Goal: Obtain resource: Obtain resource

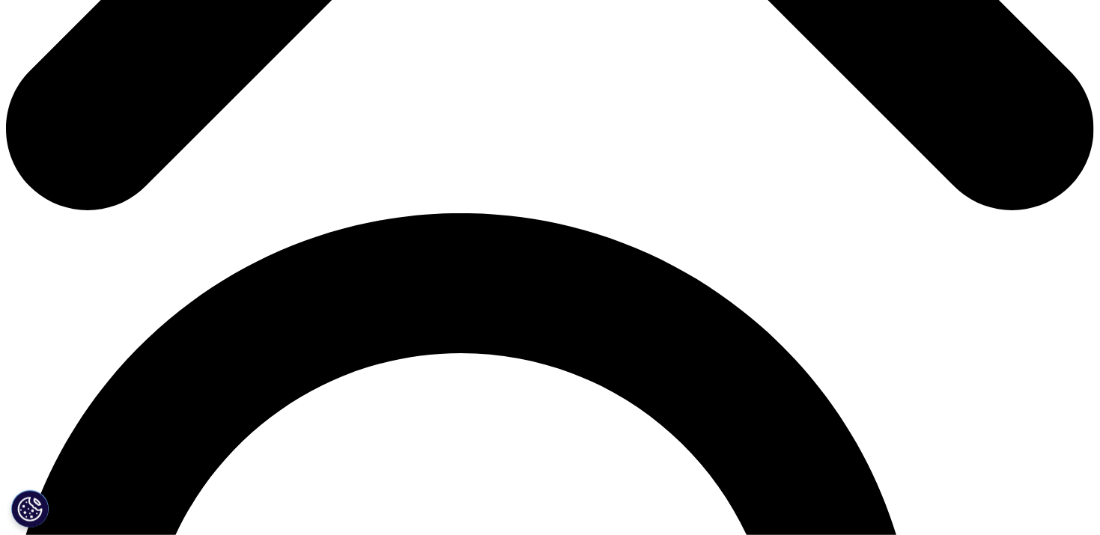
scroll to position [1048, 0]
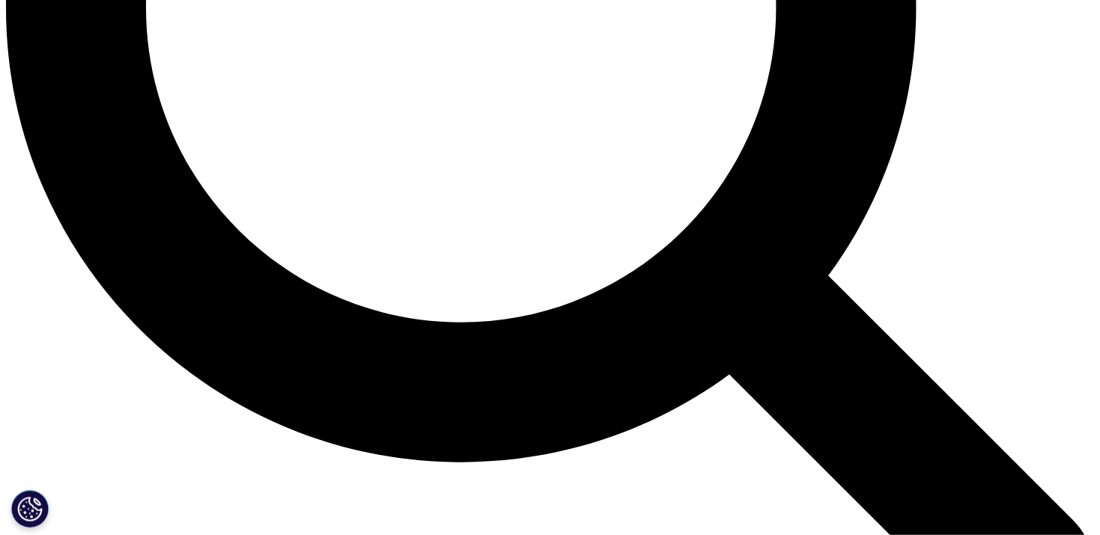
scroll to position [1871, 0]
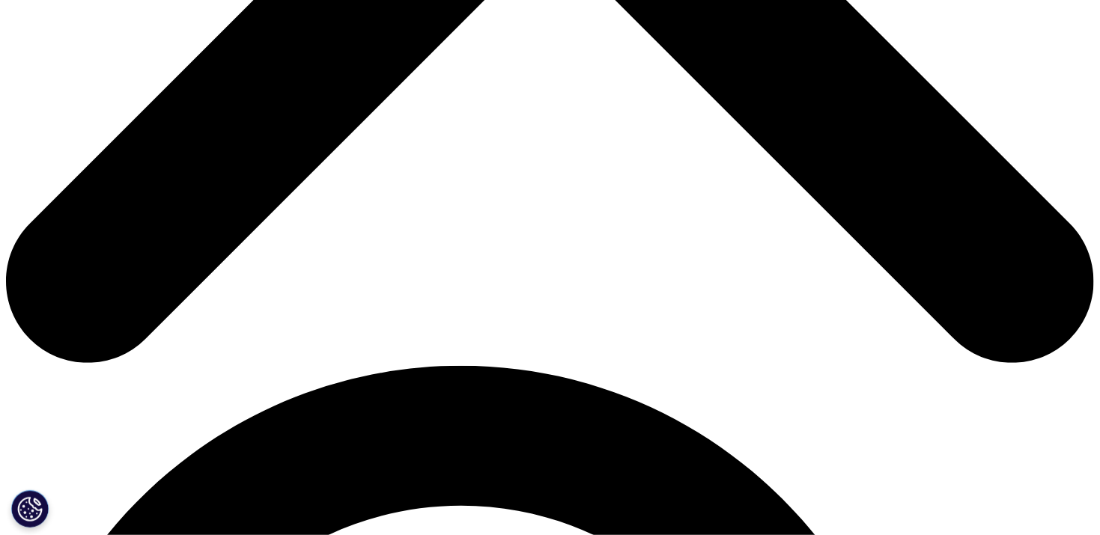
scroll to position [748, 0]
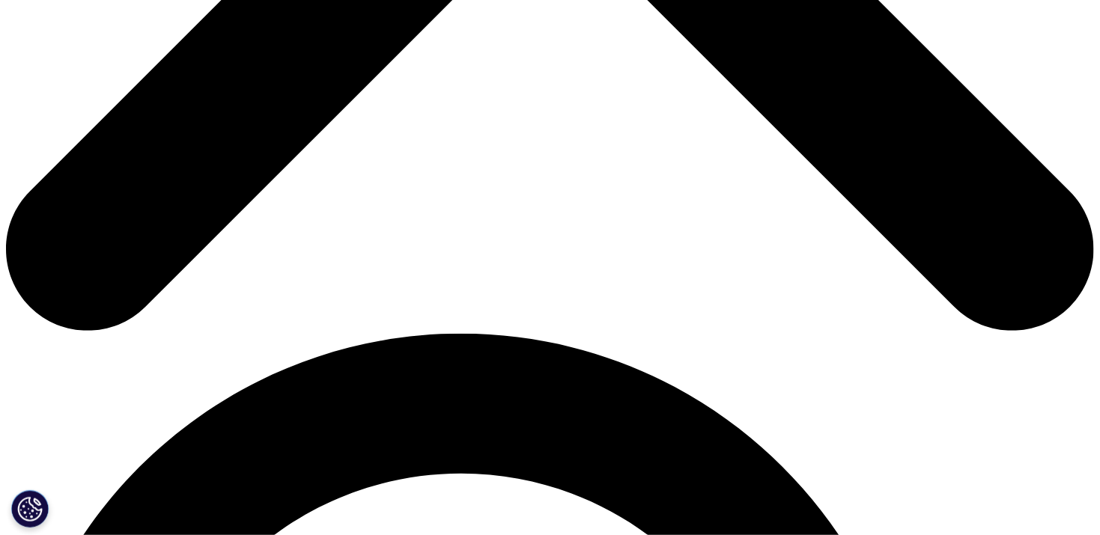
scroll to position [779, 0]
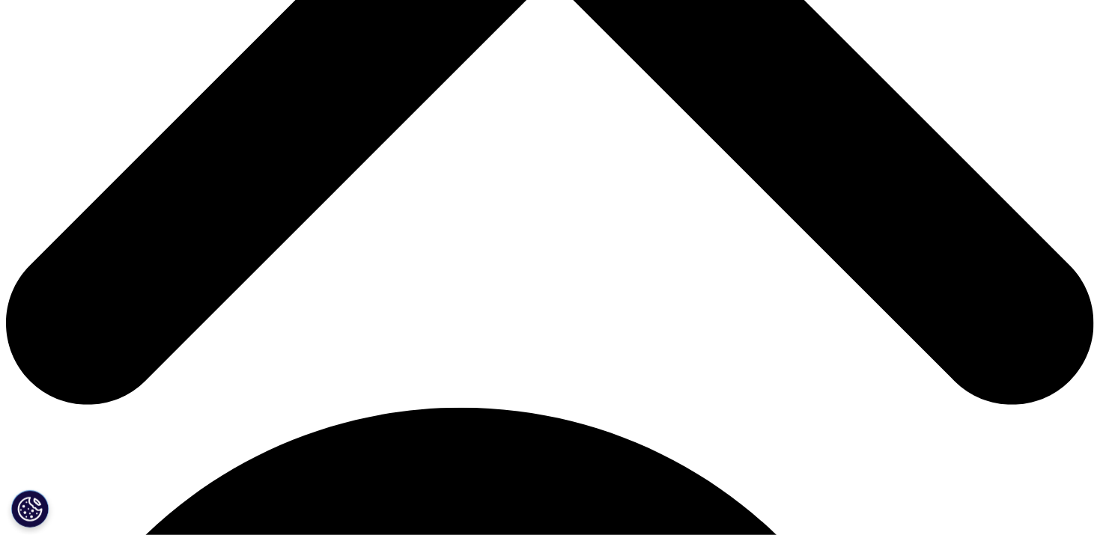
scroll to position [705, 0]
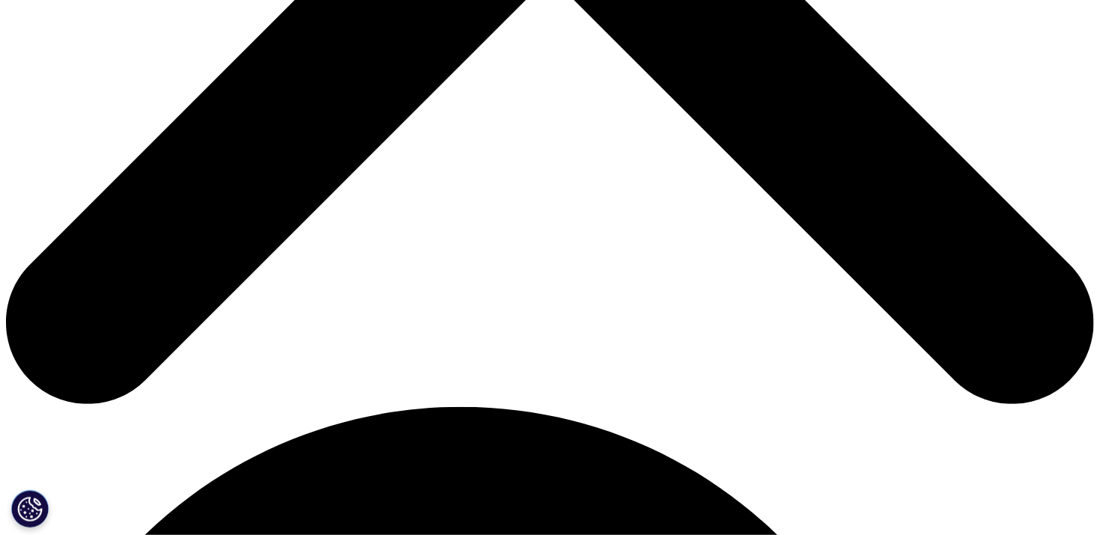
type input "Ramiel"
type input "Esteban"
type input "mielsteban@gmail.com"
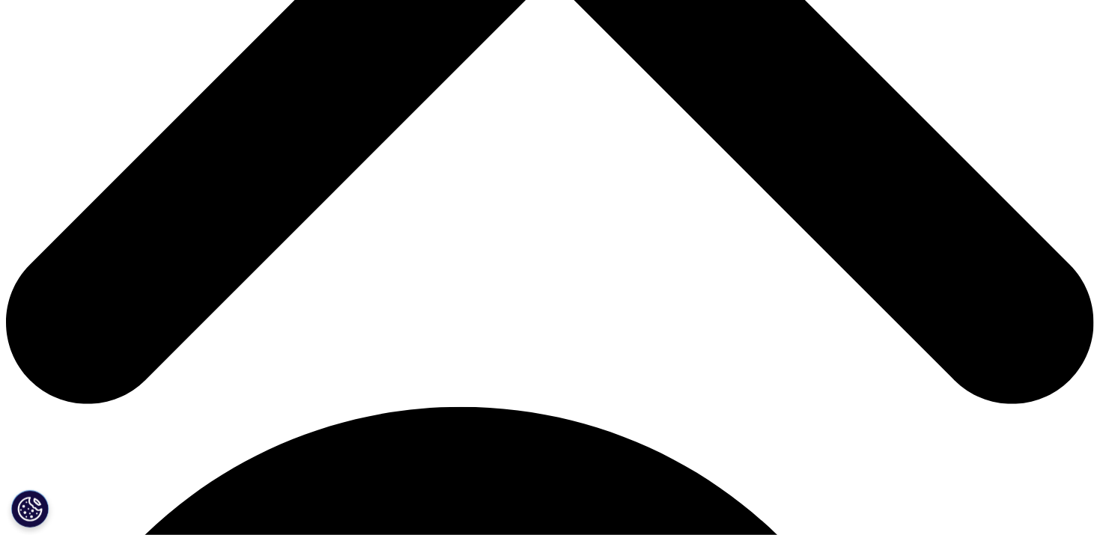
type input "Group Product Manager"
type input "Besins Healthcare"
select select "Philippines"
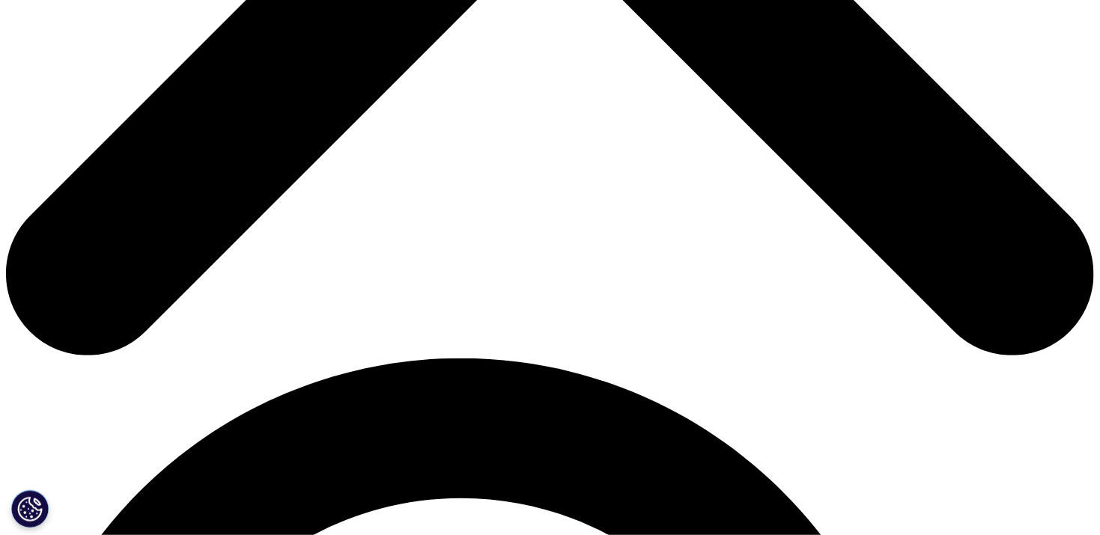
scroll to position [779, 0]
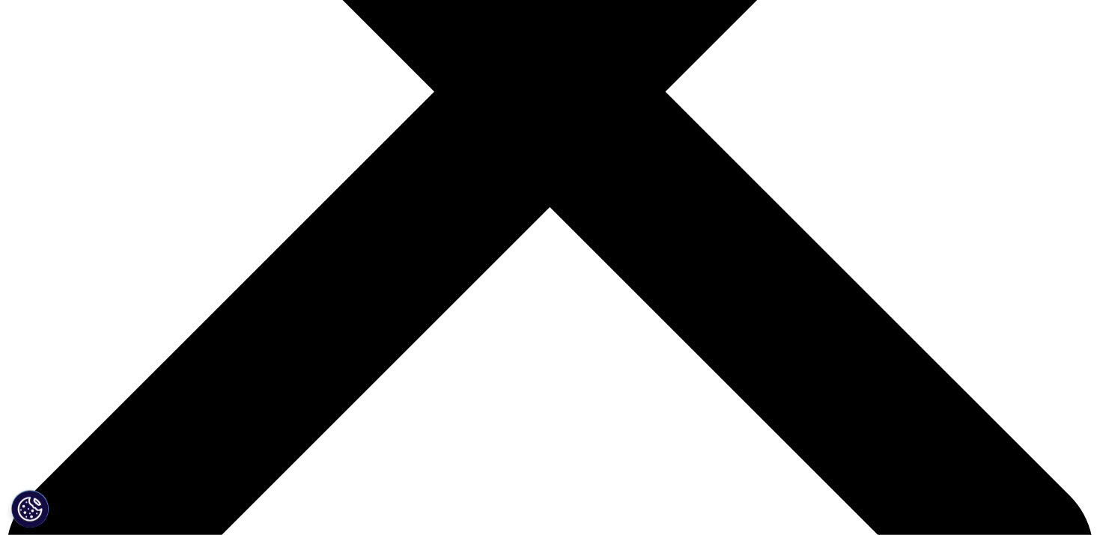
scroll to position [442, 0]
